Goal: Task Accomplishment & Management: Manage account settings

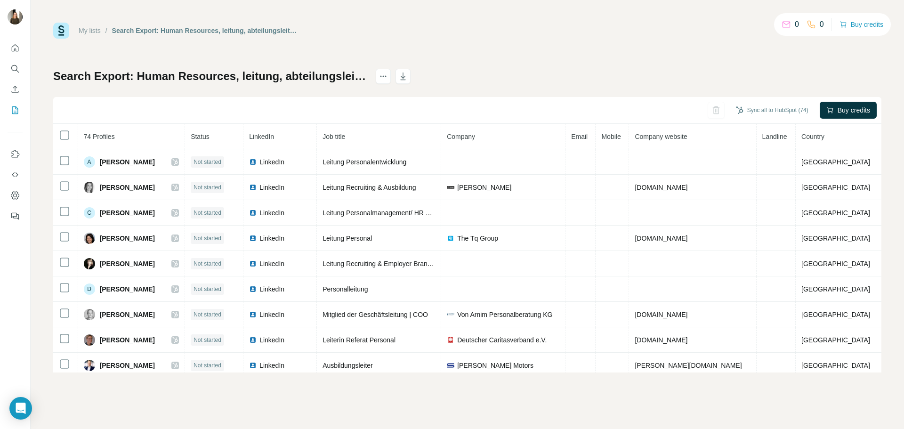
click at [96, 31] on link "My lists" at bounding box center [90, 31] width 22 height 8
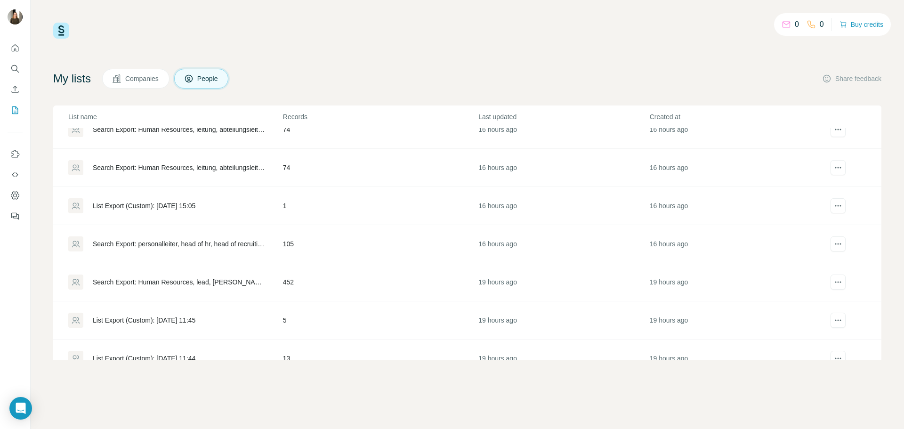
scroll to position [141, 0]
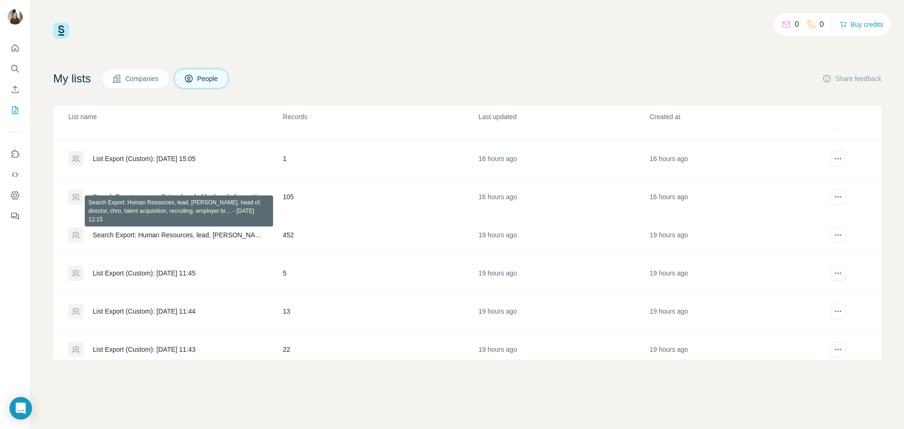
click at [216, 234] on div "Search Export: Human Resources, lead, [PERSON_NAME], head of, director, chro, t…" at bounding box center [180, 234] width 174 height 9
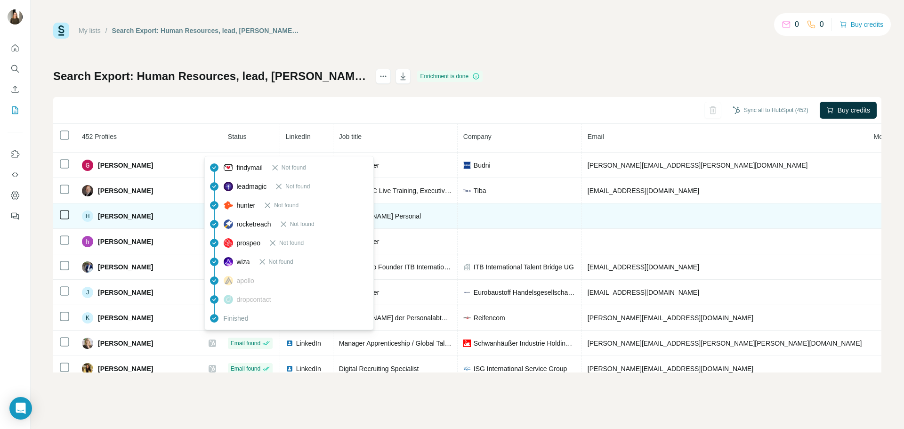
scroll to position [283, 0]
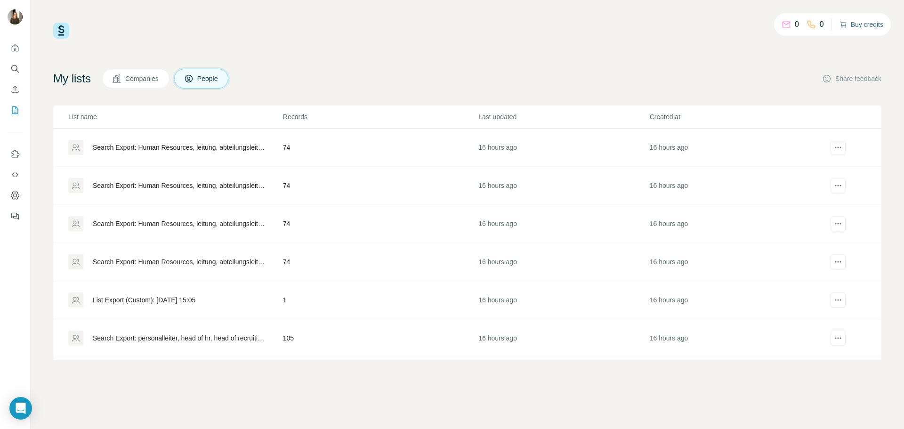
click at [861, 20] on button "Buy credits" at bounding box center [862, 24] width 44 height 13
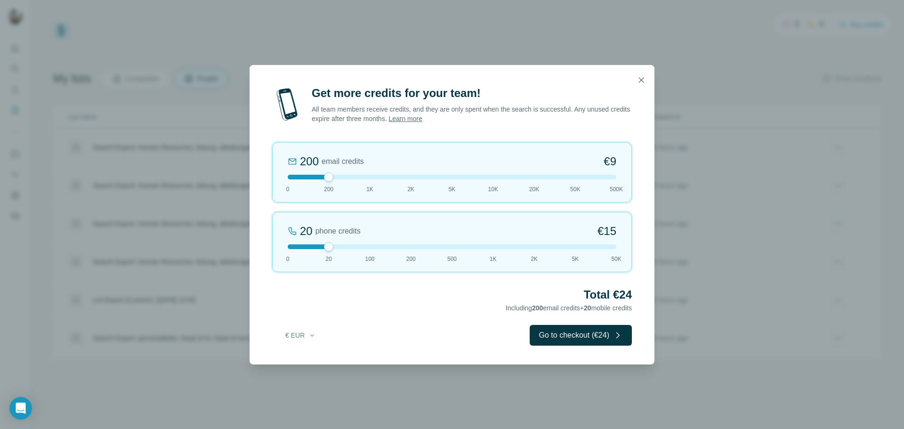
click at [369, 175] on div at bounding box center [452, 177] width 329 height 5
drag, startPoint x: 327, startPoint y: 245, endPoint x: 161, endPoint y: 245, distance: 166.7
click at [170, 245] on div "Get more credits for your team! All team members receive credits, and they are …" at bounding box center [452, 214] width 904 height 429
click at [585, 339] on button "Go to checkout (€42)" at bounding box center [581, 335] width 102 height 21
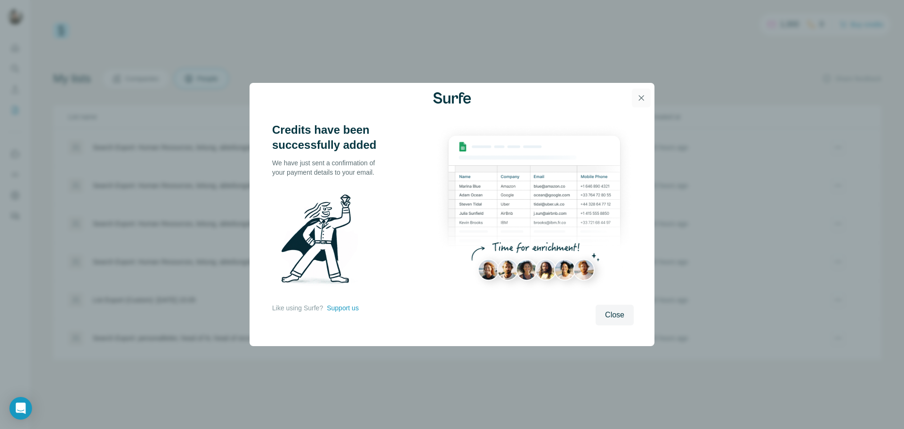
click at [640, 99] on icon "button" at bounding box center [641, 97] width 9 height 9
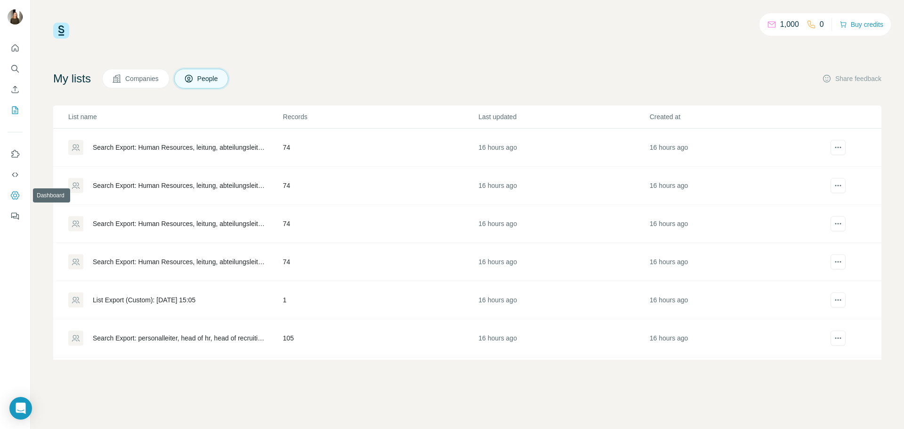
click at [17, 190] on button "Dashboard" at bounding box center [15, 195] width 15 height 17
click at [155, 144] on div "Search Export: Human Resources, leitung, abteilungsleitung, [GEOGRAPHIC_DATA], …" at bounding box center [180, 147] width 174 height 9
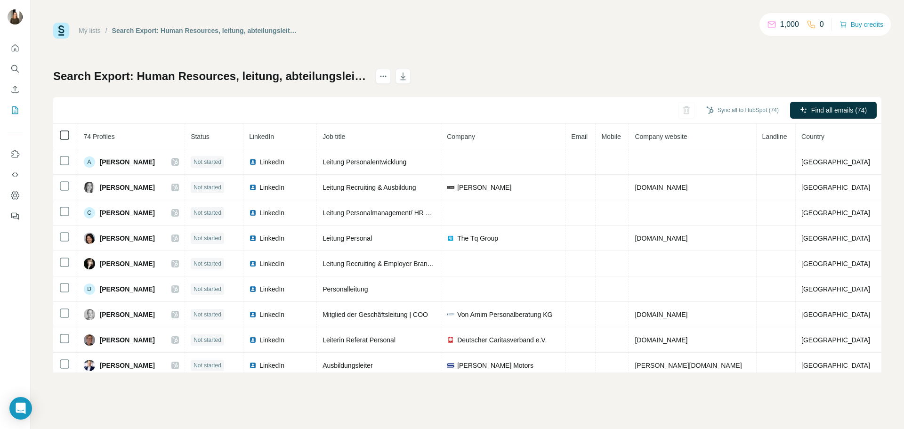
click at [62, 129] on icon at bounding box center [64, 134] width 11 height 11
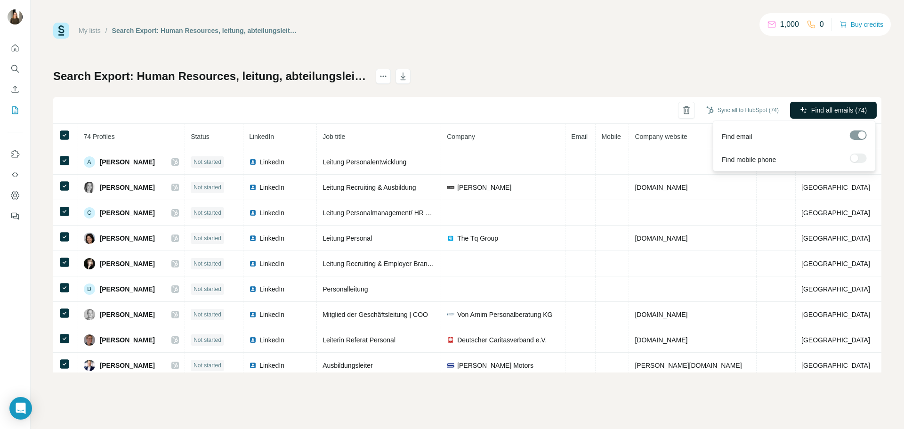
click at [839, 106] on span "Find all emails (74)" at bounding box center [839, 109] width 56 height 9
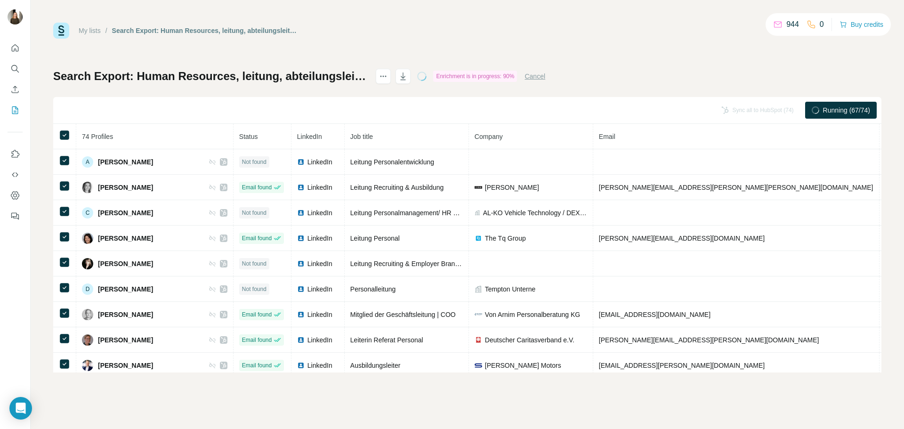
scroll to position [47, 0]
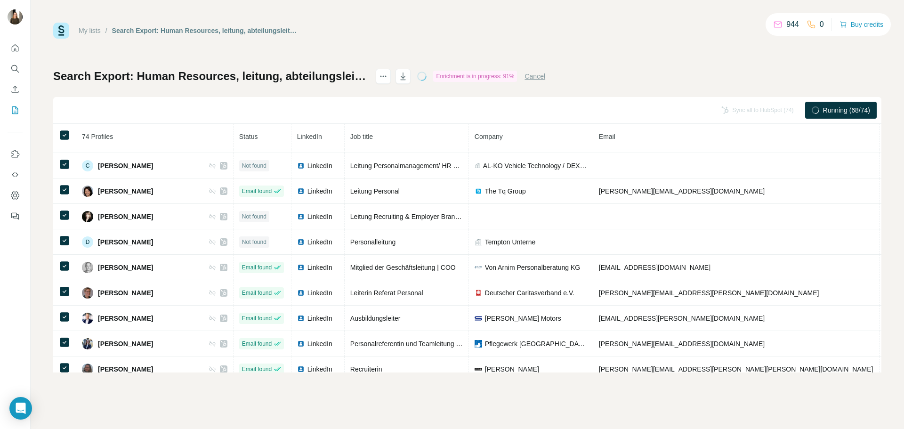
drag, startPoint x: 95, startPoint y: 29, endPoint x: 111, endPoint y: 33, distance: 16.1
click at [95, 29] on link "My lists" at bounding box center [90, 31] width 22 height 8
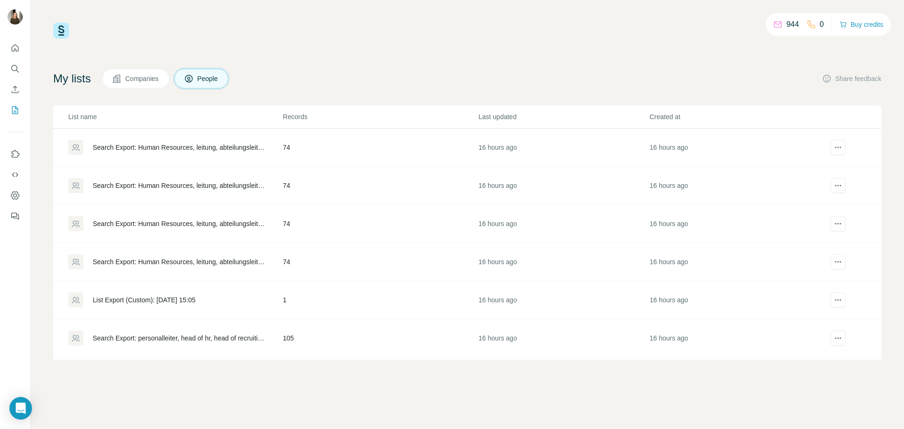
click at [150, 185] on div "Search Export: Human Resources, leitung, abteilungsleitung, [GEOGRAPHIC_DATA], …" at bounding box center [180, 185] width 174 height 9
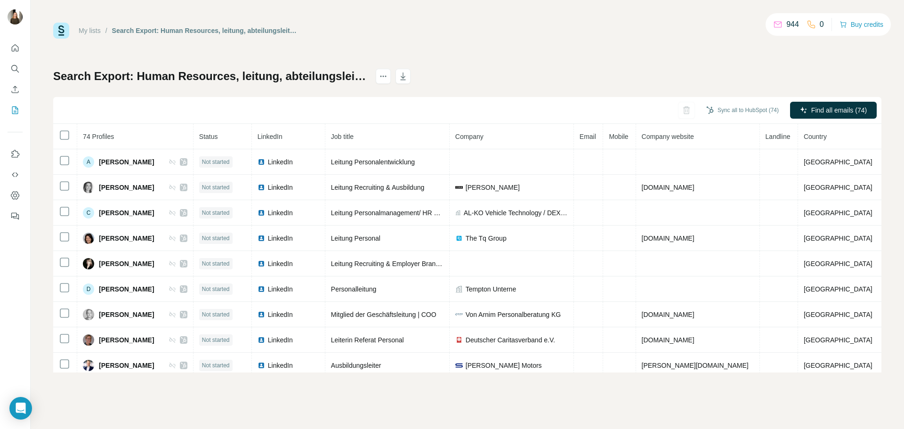
click at [82, 31] on link "My lists" at bounding box center [90, 31] width 22 height 8
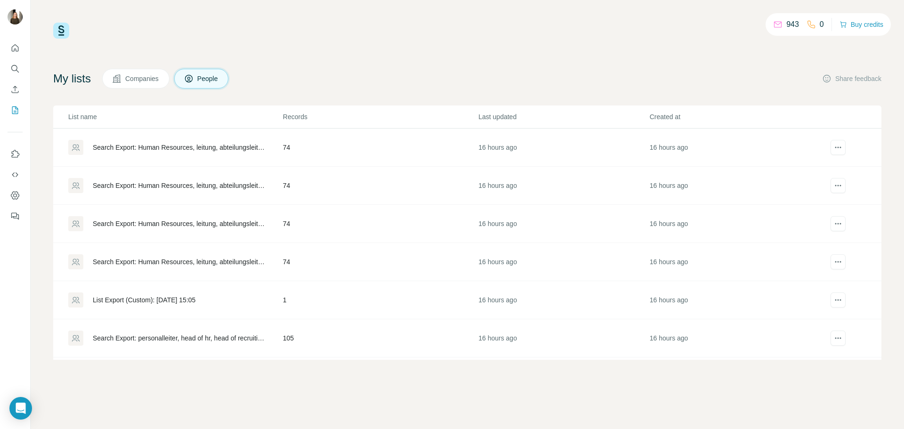
click at [161, 147] on div "Search Export: Human Resources, leitung, abteilungsleitung, [GEOGRAPHIC_DATA], …" at bounding box center [180, 147] width 174 height 9
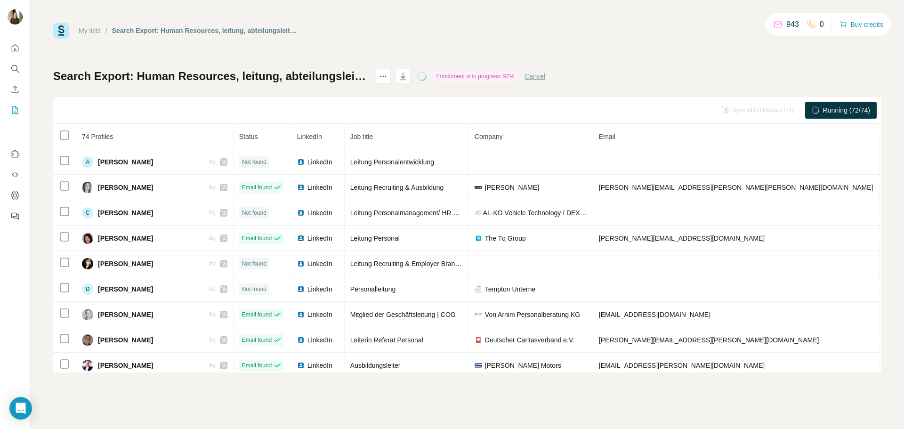
click at [94, 28] on link "My lists" at bounding box center [90, 31] width 22 height 8
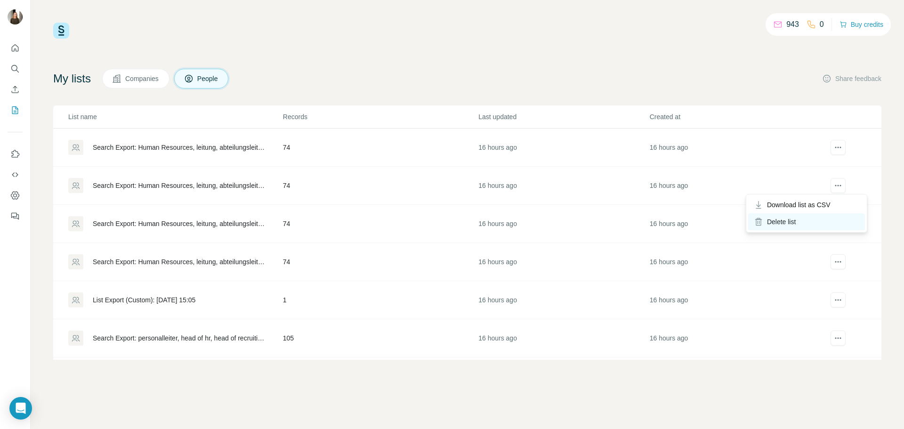
click at [783, 224] on div "Delete list" at bounding box center [806, 221] width 117 height 17
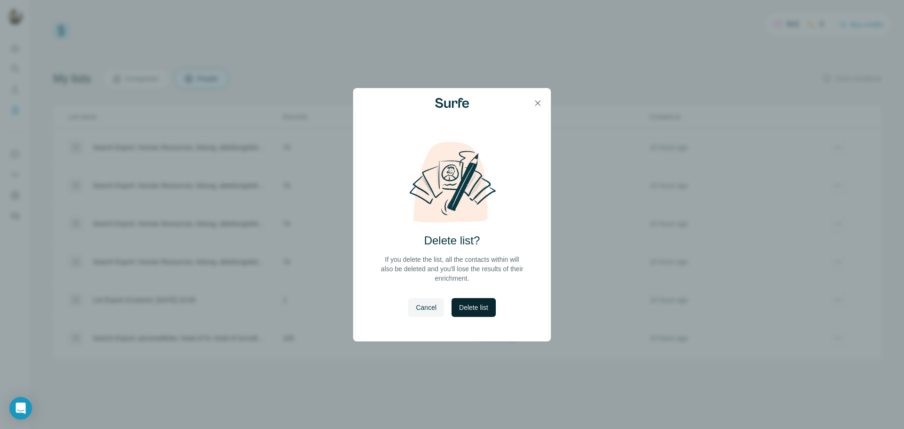
click at [467, 313] on button "Delete list" at bounding box center [474, 307] width 44 height 19
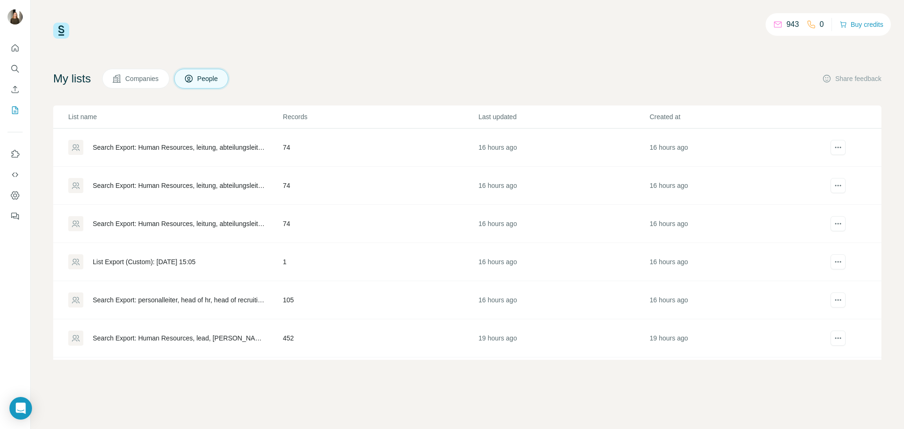
click at [175, 223] on div "Search Export: Human Resources, leitung, abteilungsleitung, [GEOGRAPHIC_DATA], …" at bounding box center [180, 223] width 174 height 9
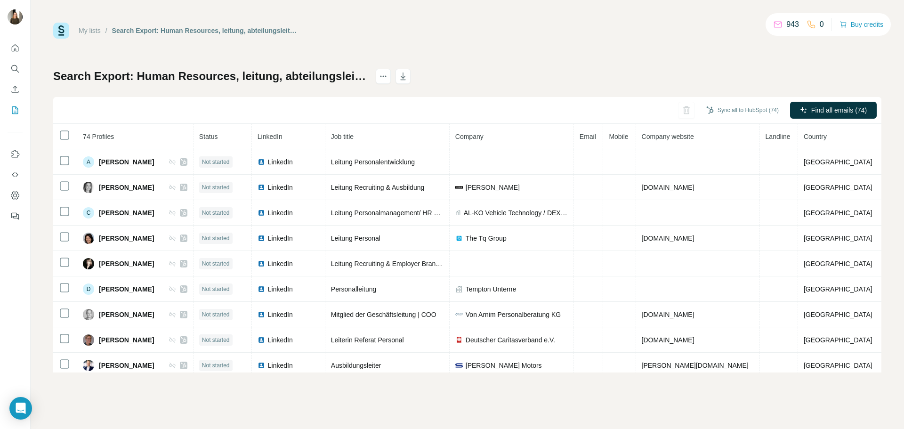
click at [101, 29] on link "My lists" at bounding box center [90, 31] width 22 height 8
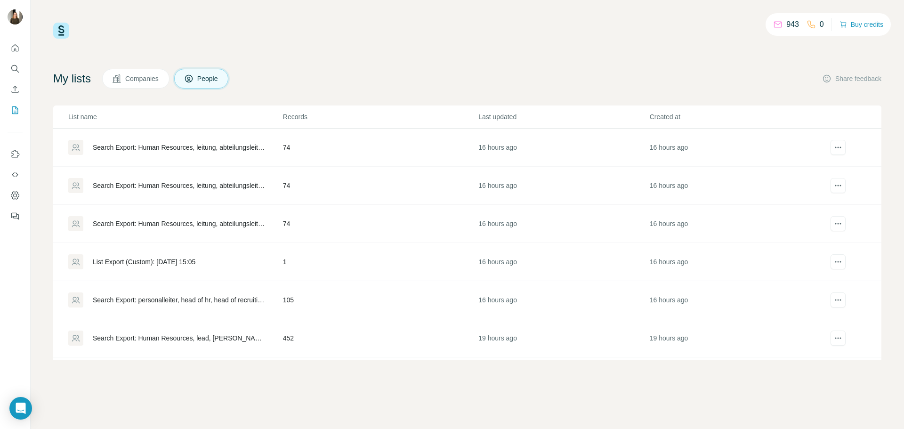
click at [188, 146] on div "Search Export: Human Resources, leitung, abteilungsleitung, [GEOGRAPHIC_DATA], …" at bounding box center [180, 147] width 174 height 9
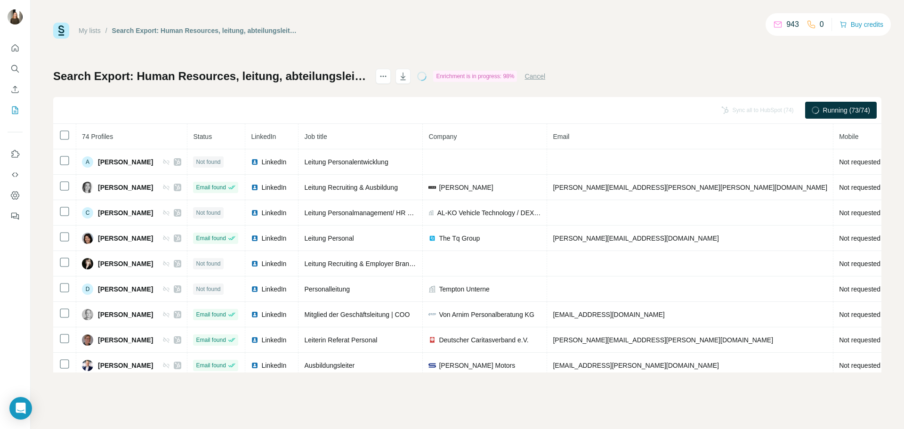
click at [98, 30] on link "My lists" at bounding box center [90, 31] width 22 height 8
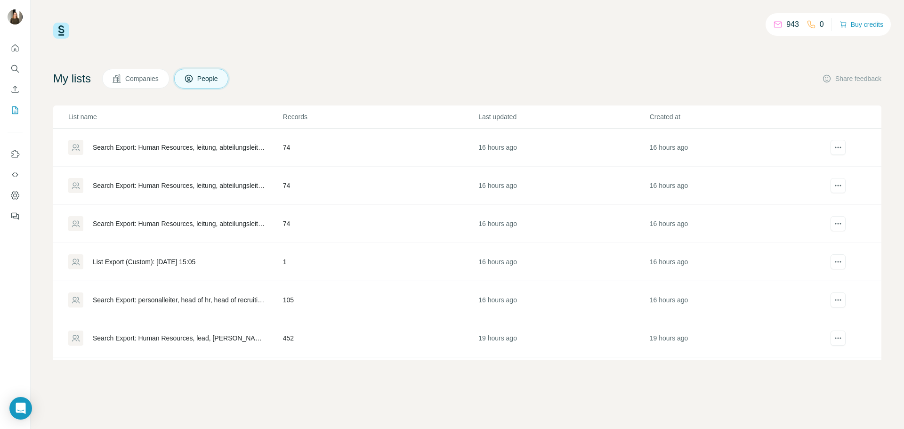
click at [189, 182] on div "Search Export: Human Resources, leitung, abteilungsleitung, [GEOGRAPHIC_DATA], …" at bounding box center [180, 185] width 174 height 9
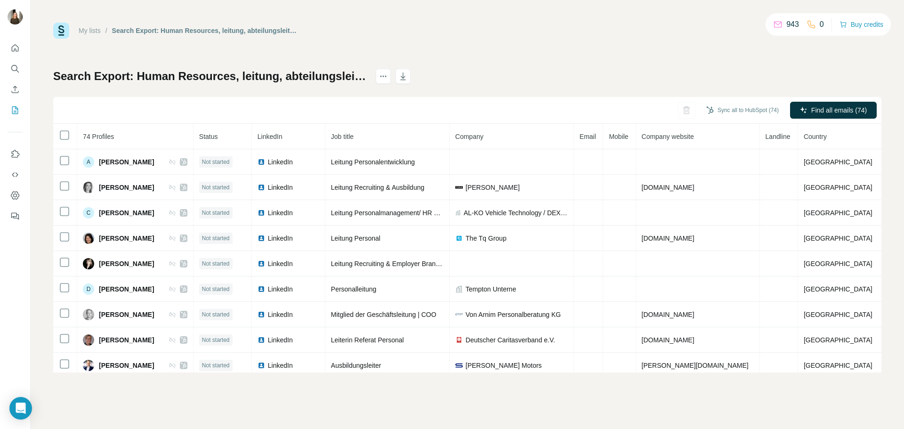
click at [87, 30] on link "My lists" at bounding box center [90, 31] width 22 height 8
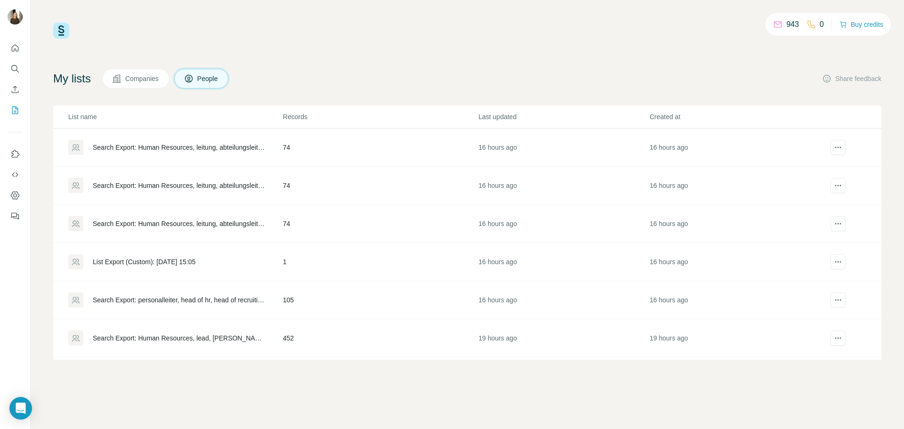
click at [130, 150] on div "Search Export: Human Resources, leitung, abteilungsleitung, [GEOGRAPHIC_DATA], …" at bounding box center [180, 147] width 174 height 9
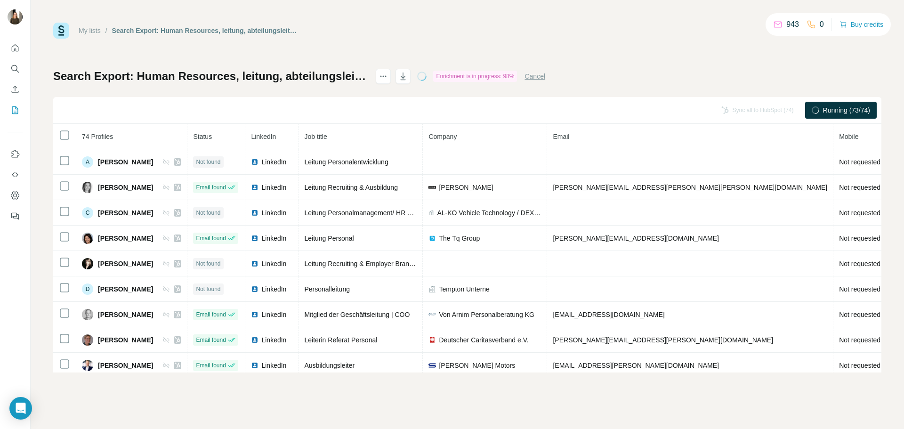
click at [90, 29] on link "My lists" at bounding box center [90, 31] width 22 height 8
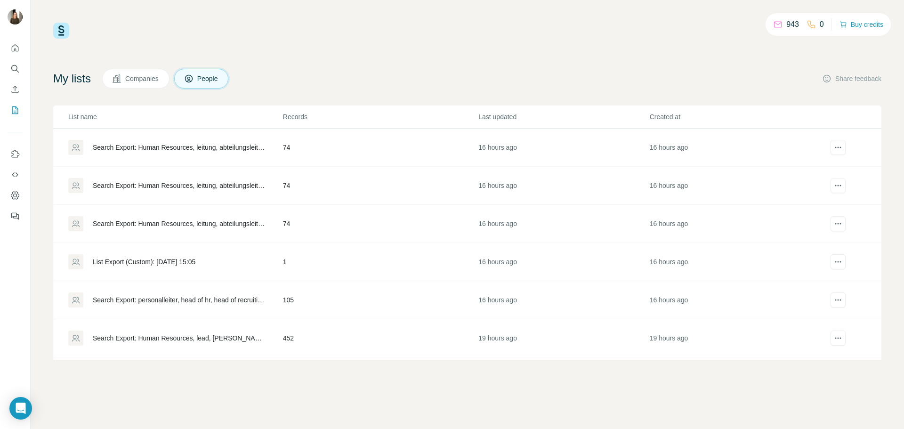
scroll to position [47, 0]
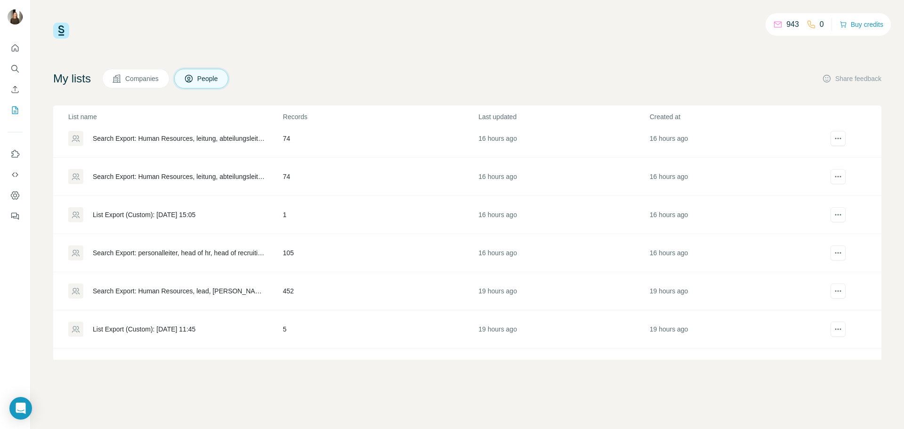
click at [145, 252] on div "Search Export: personalleiter, head of hr, head of recruiting, chro, [GEOGRAPHI…" at bounding box center [180, 252] width 174 height 9
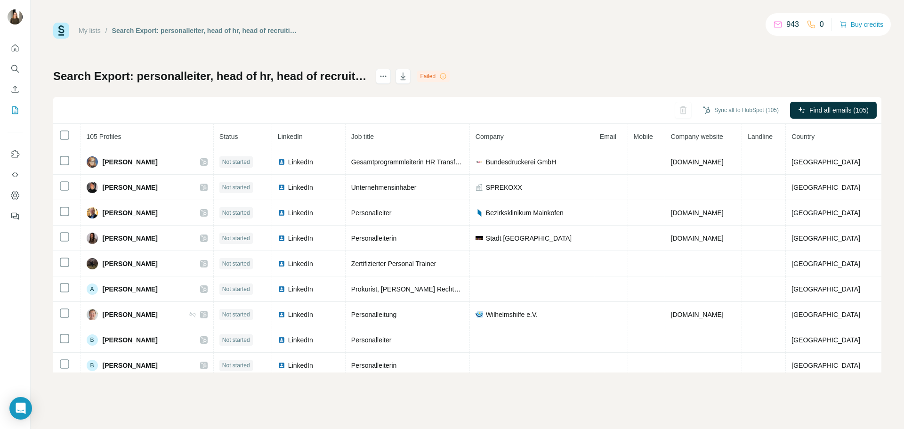
click at [58, 133] on th at bounding box center [67, 136] width 28 height 25
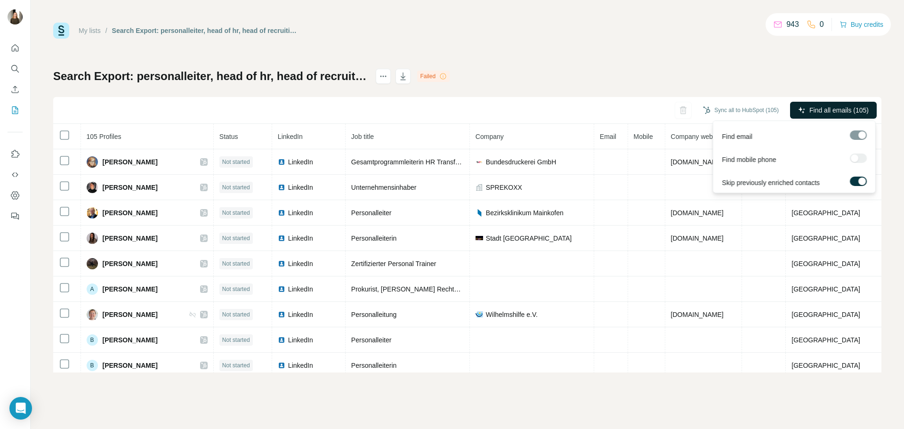
click at [825, 106] on span "Find all emails (105)" at bounding box center [838, 109] width 59 height 9
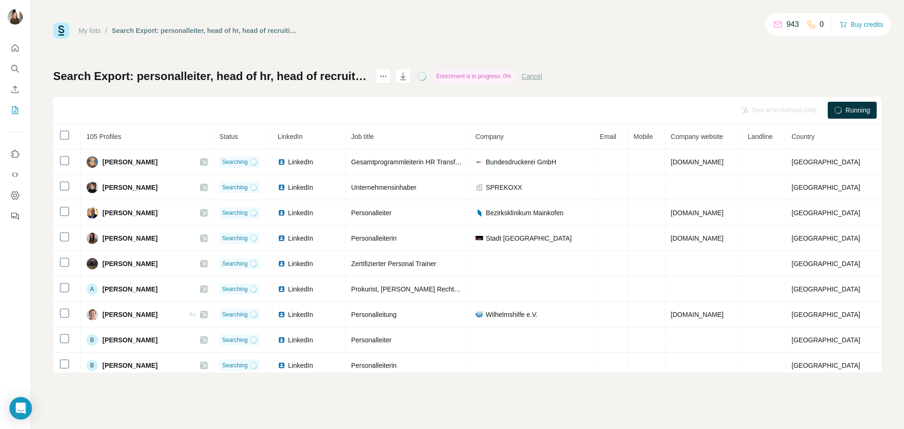
click at [94, 30] on link "My lists" at bounding box center [90, 31] width 22 height 8
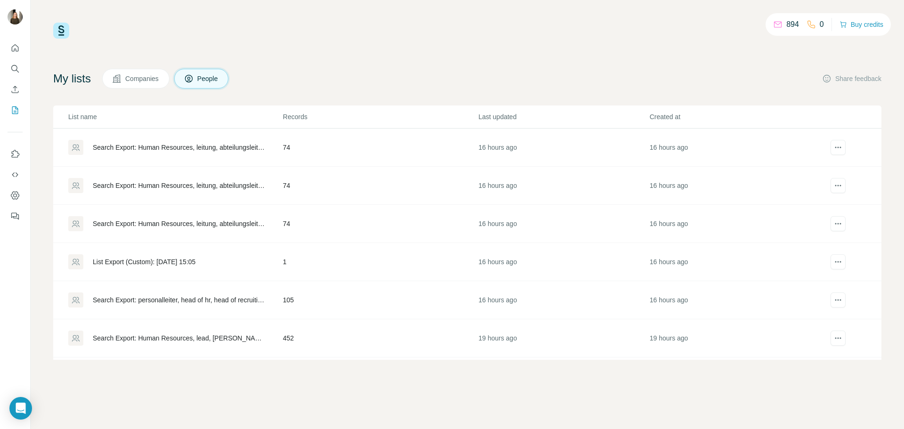
click at [162, 146] on div "Search Export: Human Resources, leitung, abteilungsleitung, [GEOGRAPHIC_DATA], …" at bounding box center [180, 147] width 174 height 9
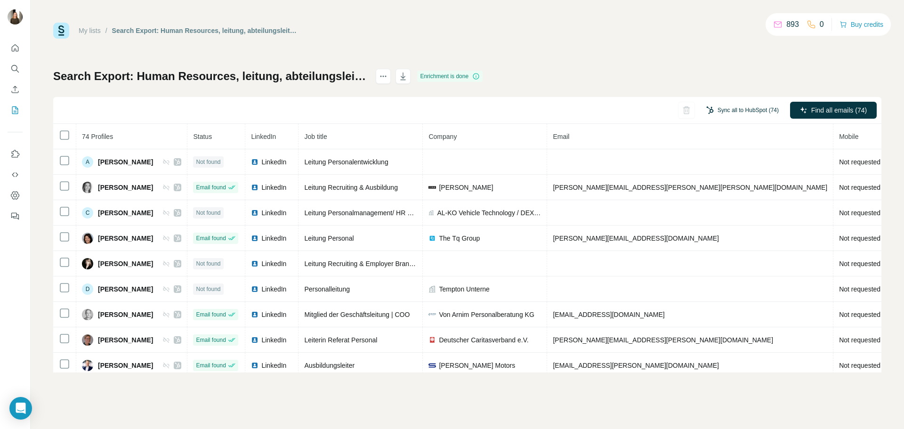
click at [740, 111] on button "Sync all to HubSpot (74)" at bounding box center [743, 110] width 86 height 14
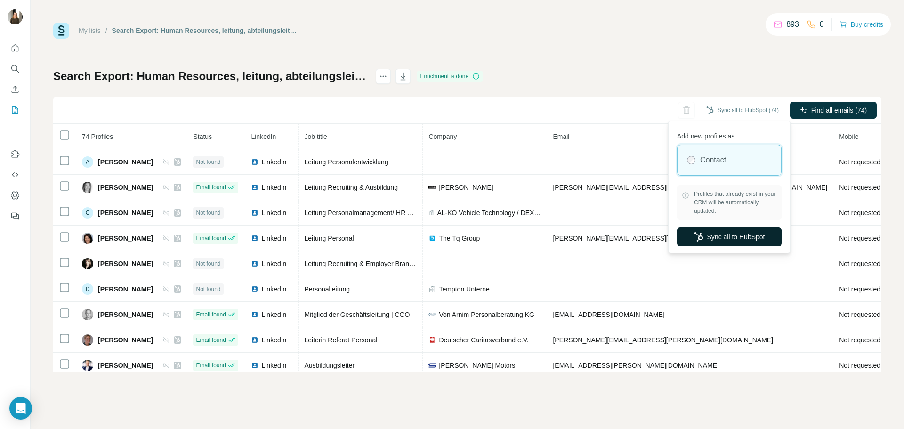
click at [721, 241] on button "Sync all to HubSpot" at bounding box center [729, 236] width 105 height 19
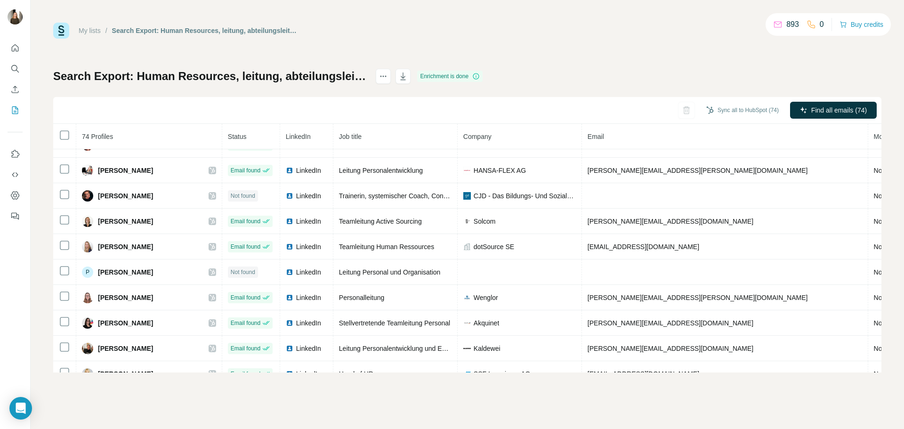
scroll to position [1561, 0]
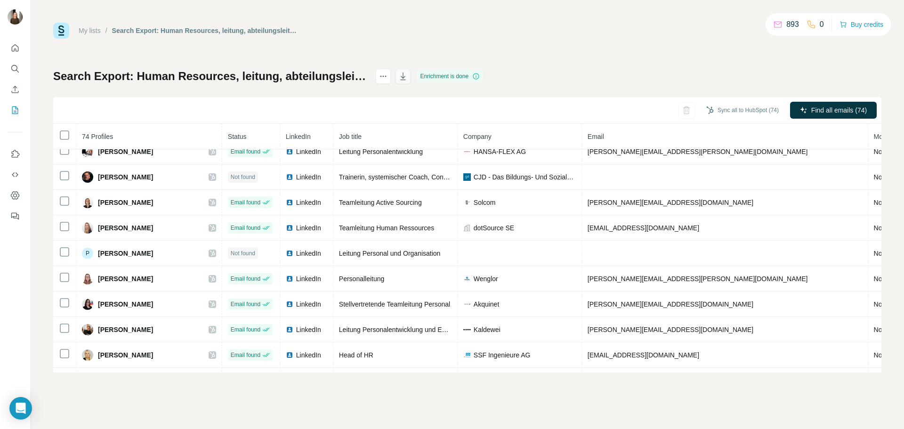
click at [408, 74] on icon "button" at bounding box center [402, 76] width 9 height 9
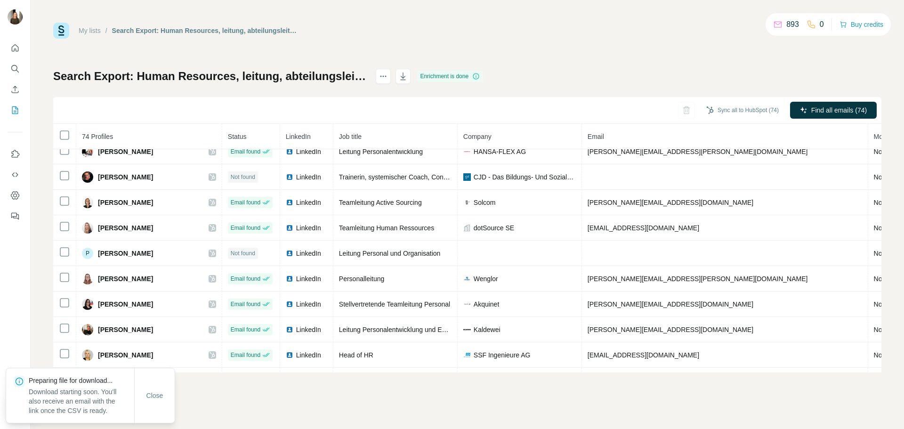
click at [91, 28] on link "My lists" at bounding box center [90, 31] width 22 height 8
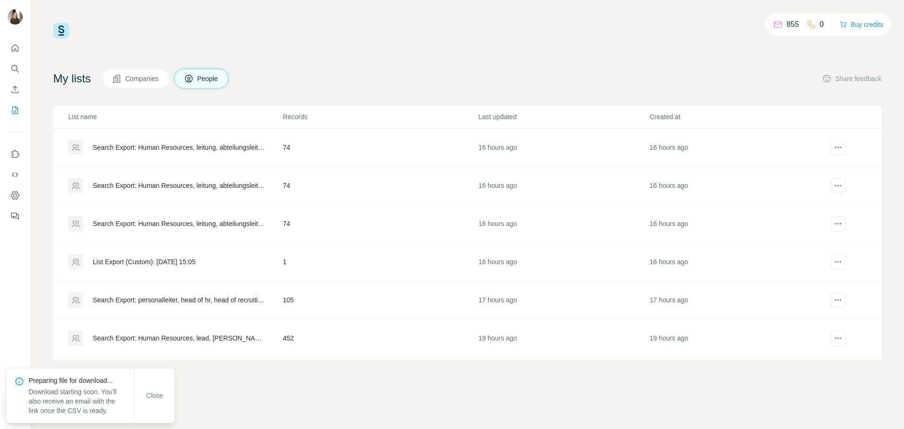
click at [169, 184] on div "Search Export: Human Resources, leitung, abteilungsleitung, [GEOGRAPHIC_DATA], …" at bounding box center [180, 185] width 174 height 9
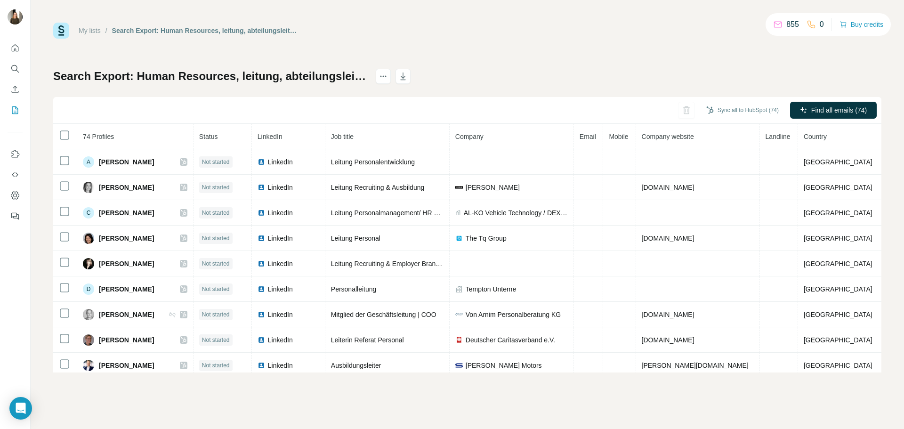
click at [95, 29] on link "My lists" at bounding box center [90, 31] width 22 height 8
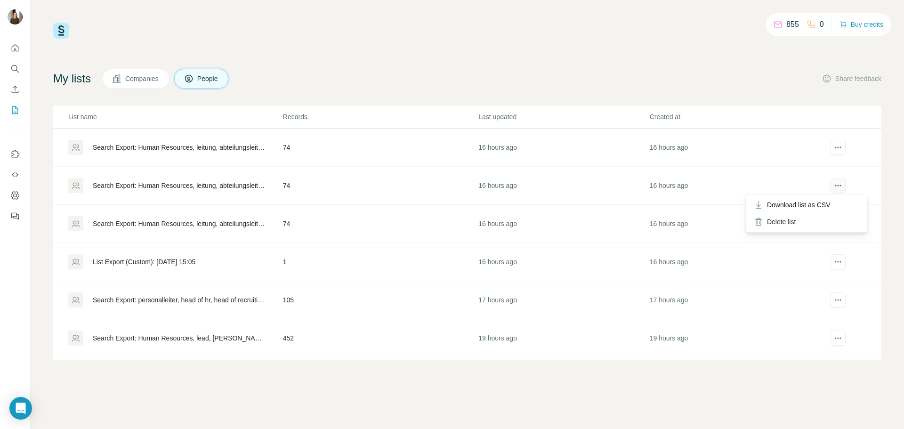
click at [837, 186] on button "actions" at bounding box center [838, 185] width 15 height 15
click at [792, 226] on div "Delete list" at bounding box center [806, 221] width 117 height 17
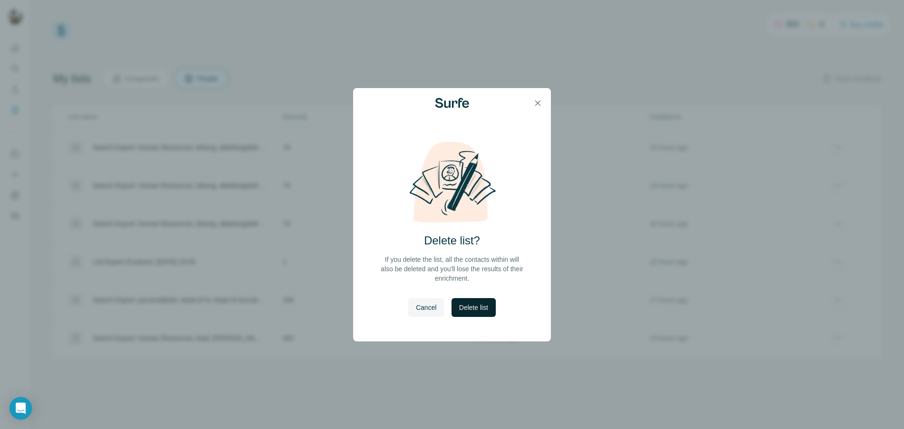
click at [486, 306] on span "Delete list" at bounding box center [473, 307] width 29 height 9
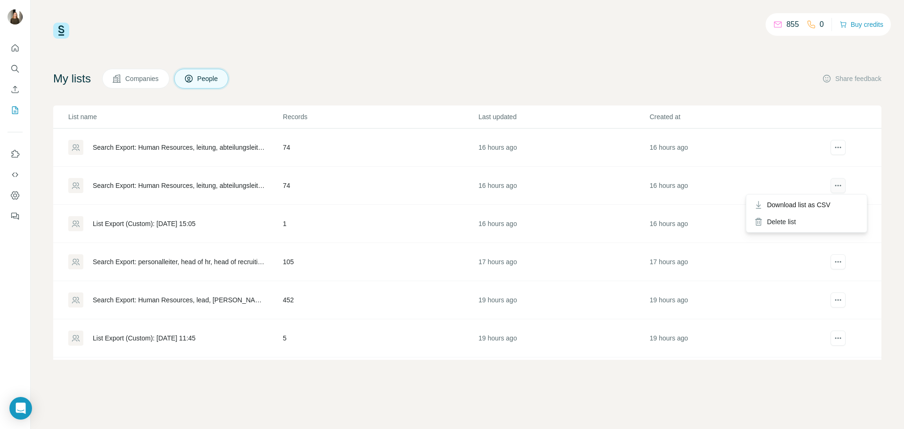
click at [832, 180] on button "actions" at bounding box center [838, 185] width 15 height 15
click at [787, 224] on div "Delete list" at bounding box center [806, 221] width 117 height 17
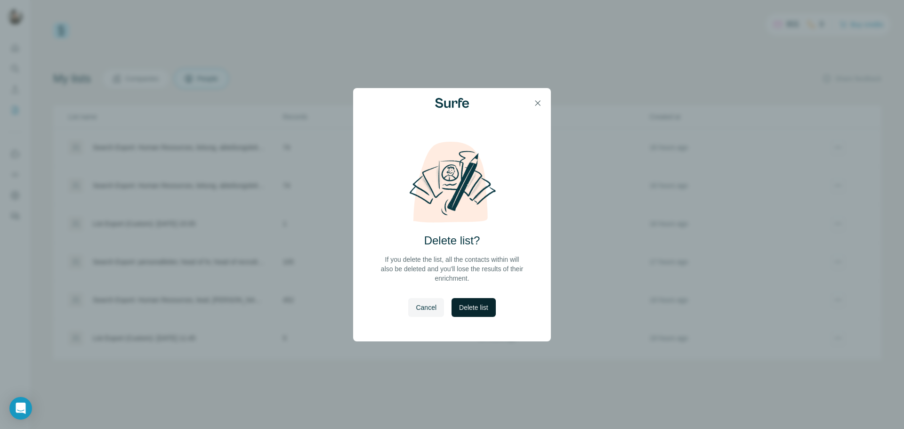
click at [480, 307] on span "Delete list" at bounding box center [473, 307] width 29 height 9
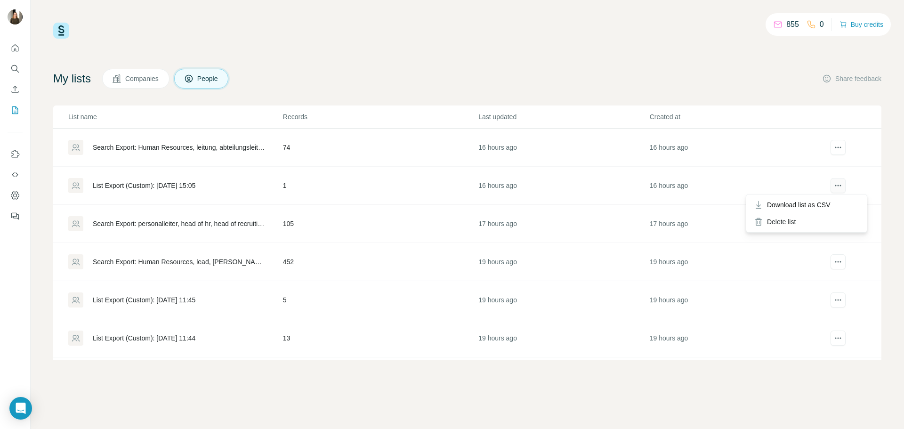
click at [833, 186] on icon "actions" at bounding box center [837, 185] width 9 height 9
click at [786, 226] on div "Delete list" at bounding box center [806, 221] width 117 height 17
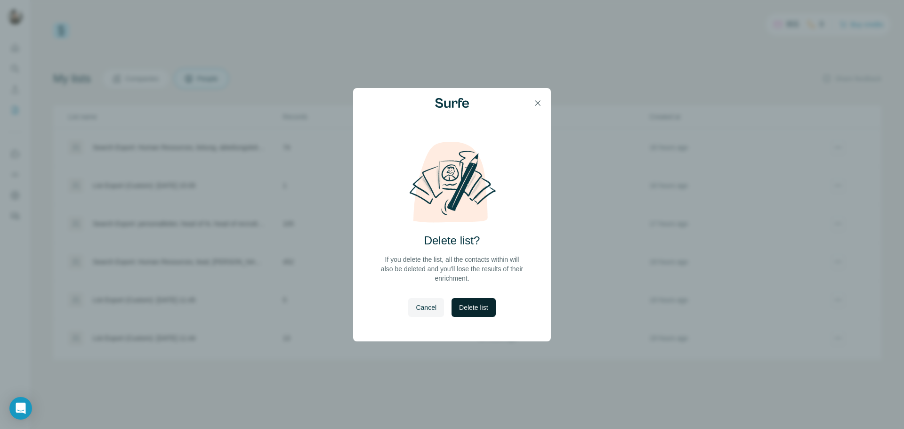
click at [482, 312] on span "Delete list" at bounding box center [473, 307] width 29 height 9
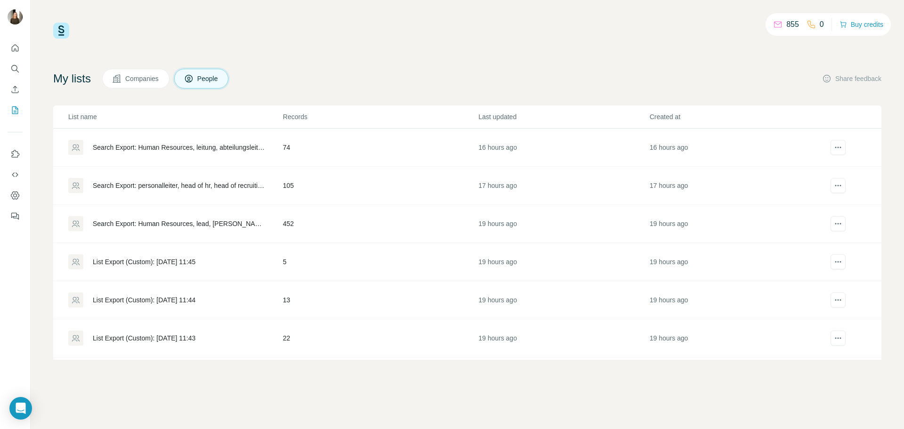
click at [142, 184] on div "Search Export: personalleiter, head of hr, head of recruiting, chro, [GEOGRAPHI…" at bounding box center [180, 185] width 174 height 9
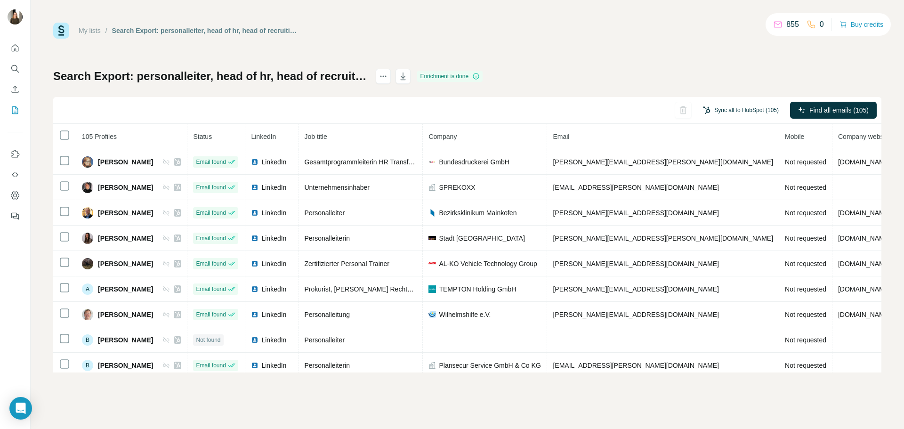
click at [762, 108] on button "Sync all to HubSpot (105)" at bounding box center [740, 110] width 89 height 14
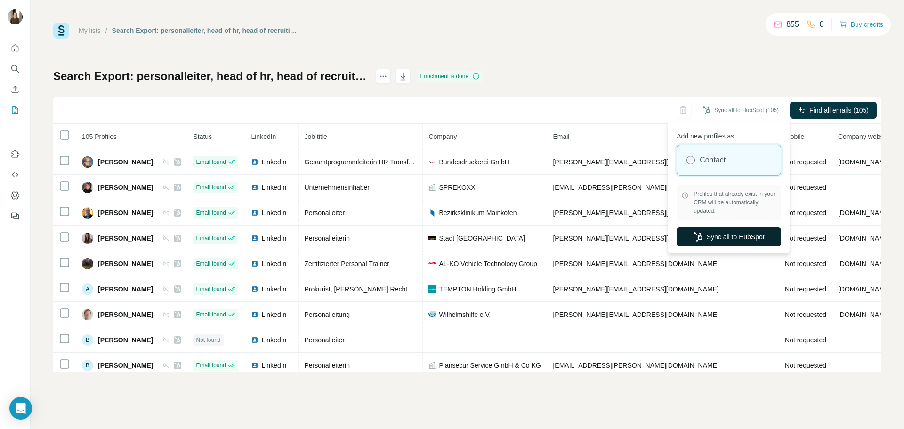
click at [706, 240] on button "Sync all to HubSpot" at bounding box center [729, 236] width 105 height 19
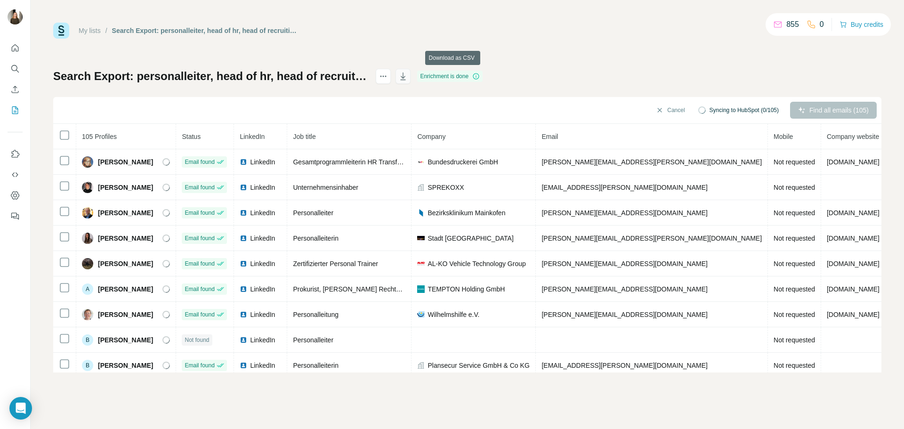
click at [408, 78] on icon "button" at bounding box center [402, 76] width 9 height 9
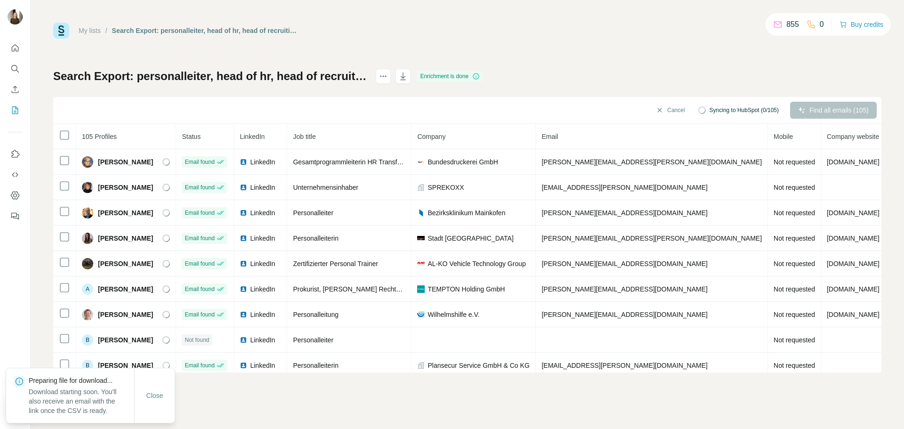
click at [98, 32] on link "My lists" at bounding box center [90, 31] width 22 height 8
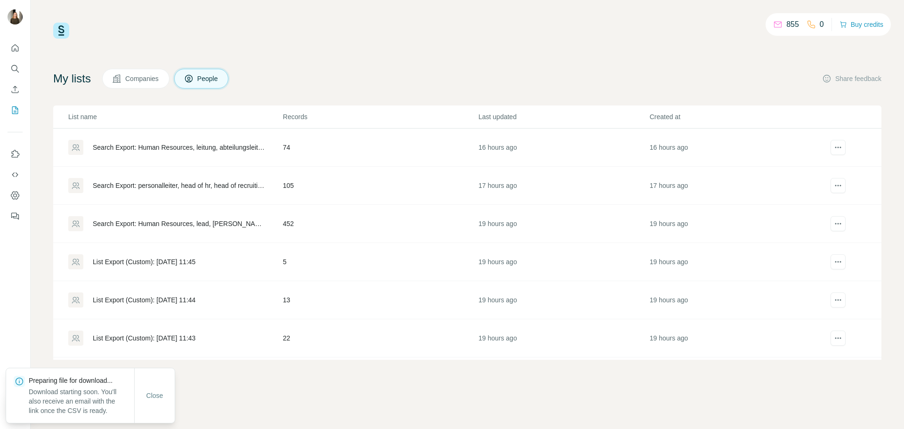
click at [220, 220] on div "Search Export: Human Resources, lead, [PERSON_NAME], head of, director, chro, t…" at bounding box center [180, 223] width 174 height 9
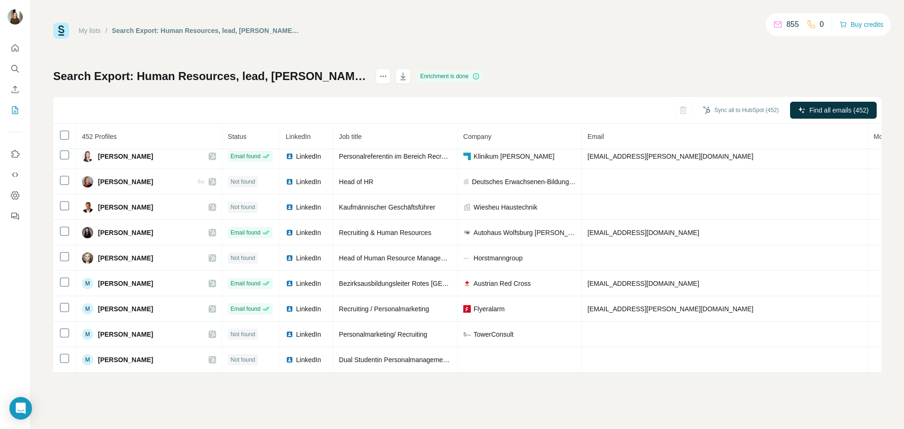
scroll to position [1561, 0]
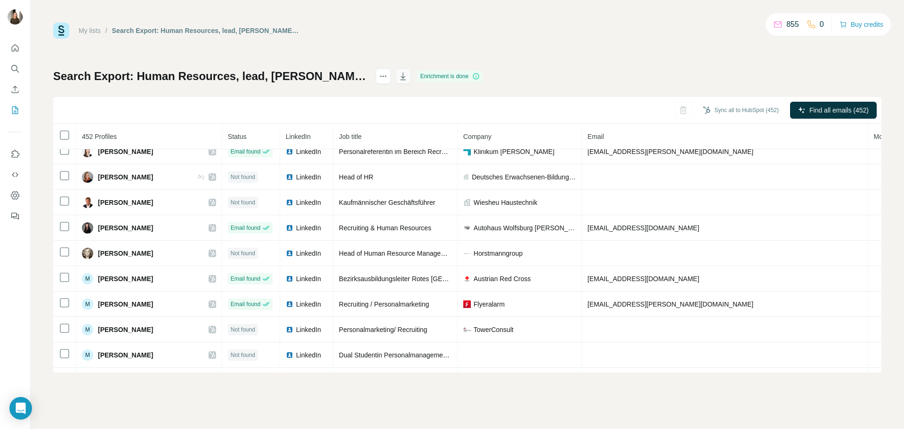
click at [408, 75] on icon "button" at bounding box center [402, 76] width 9 height 9
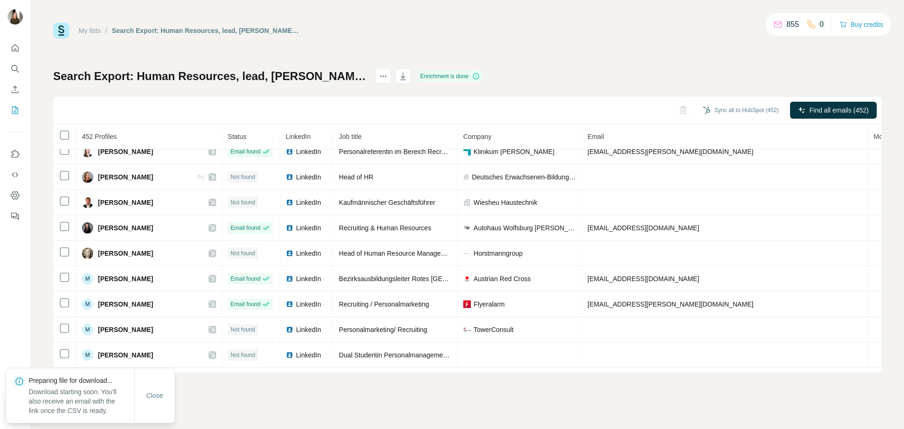
click at [95, 32] on link "My lists" at bounding box center [90, 31] width 22 height 8
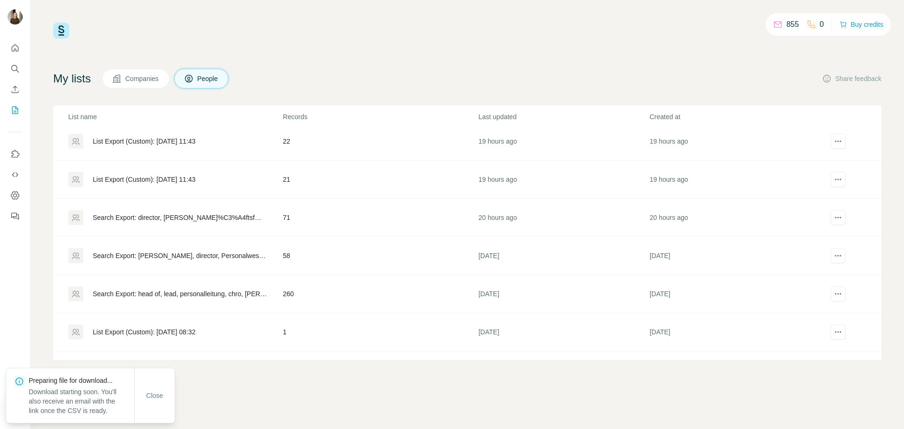
scroll to position [291, 0]
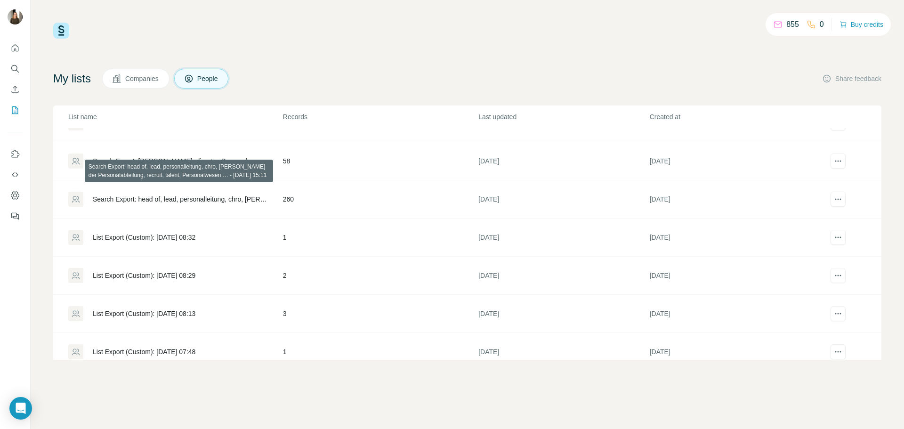
click at [175, 201] on div "Search Export: head of, lead, personalleitung, chro, Leiter der Personalabteilu…" at bounding box center [180, 198] width 174 height 9
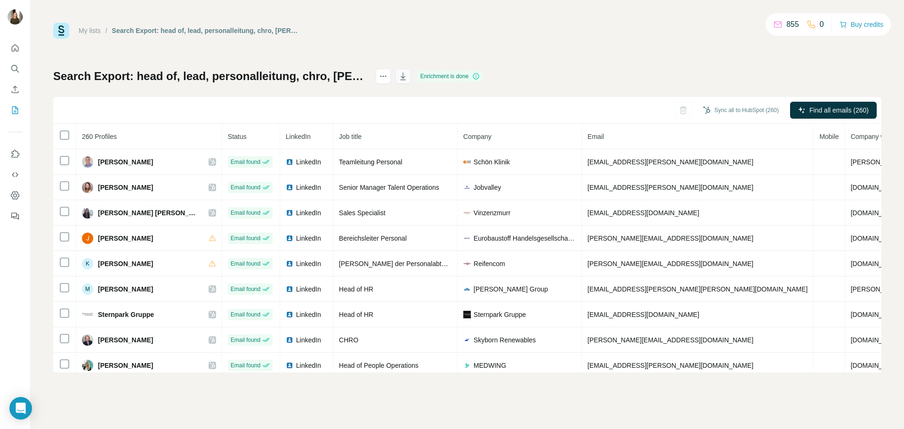
click at [408, 76] on icon "button" at bounding box center [402, 76] width 9 height 9
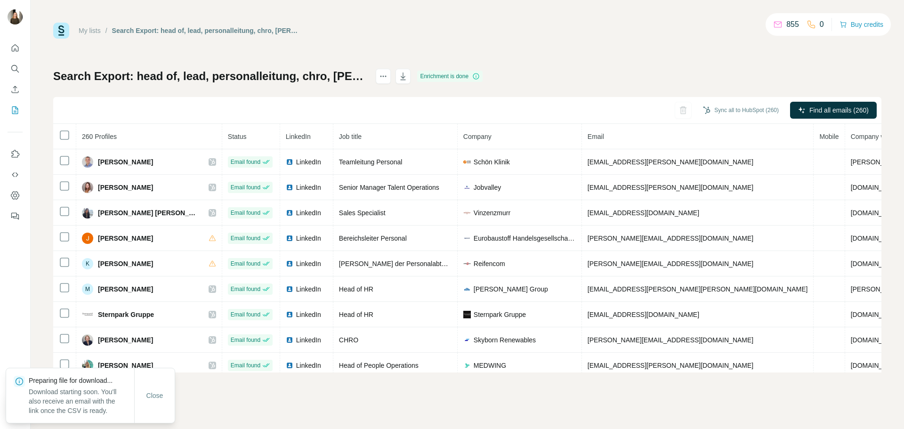
click at [98, 31] on link "My lists" at bounding box center [90, 31] width 22 height 8
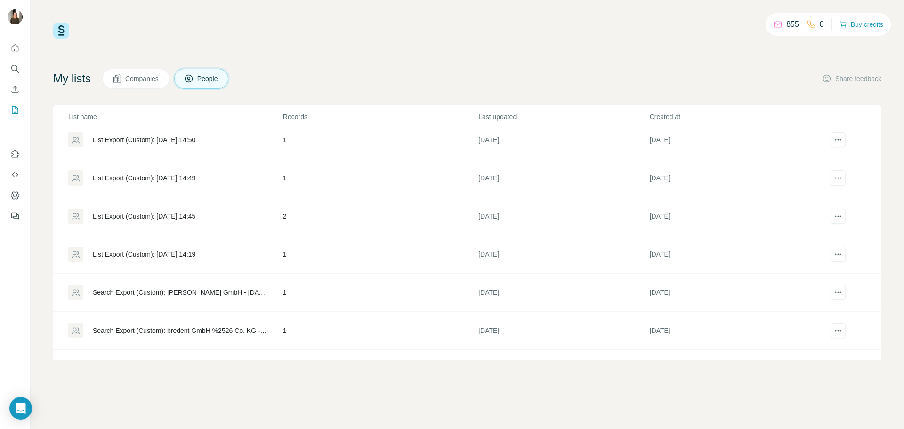
scroll to position [489, 0]
